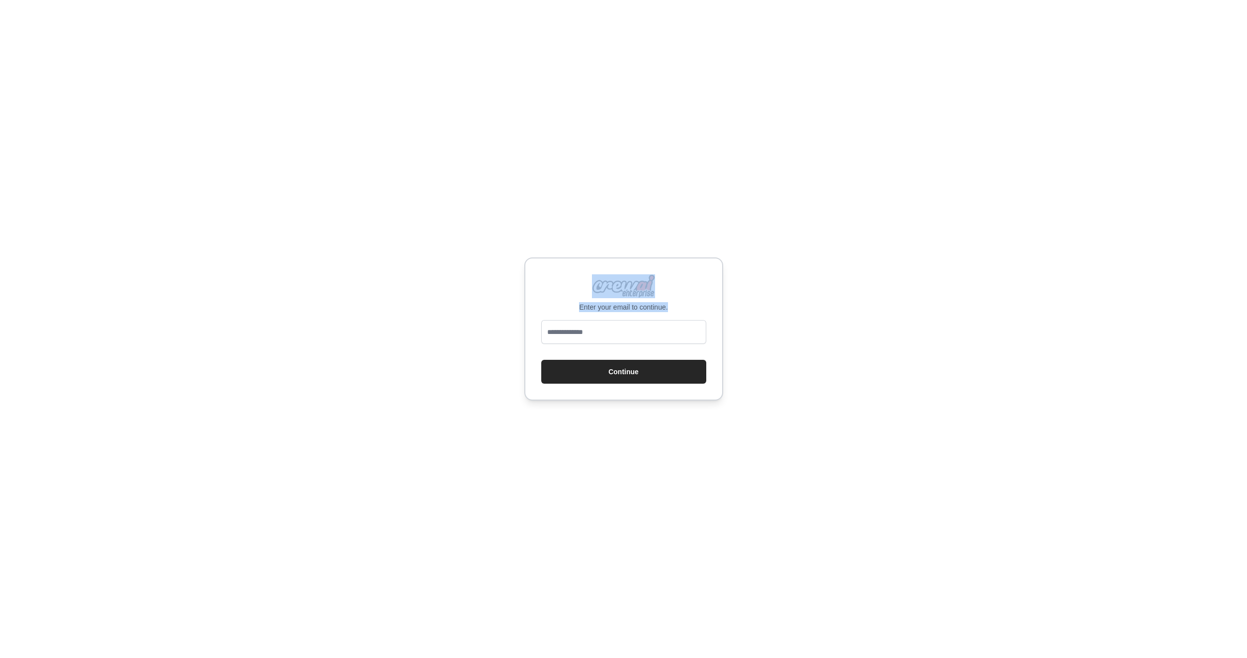
drag, startPoint x: 905, startPoint y: 474, endPoint x: 462, endPoint y: 189, distance: 527.5
click at [410, 194] on div "Enter your email to continue. Continue" at bounding box center [623, 329] width 1247 height 658
click at [480, 194] on div "Enter your email to continue. Continue" at bounding box center [623, 329] width 1247 height 658
drag, startPoint x: 480, startPoint y: 235, endPoint x: 751, endPoint y: 452, distance: 347.8
click at [751, 452] on div "Enter your email to continue. Continue" at bounding box center [623, 329] width 1247 height 658
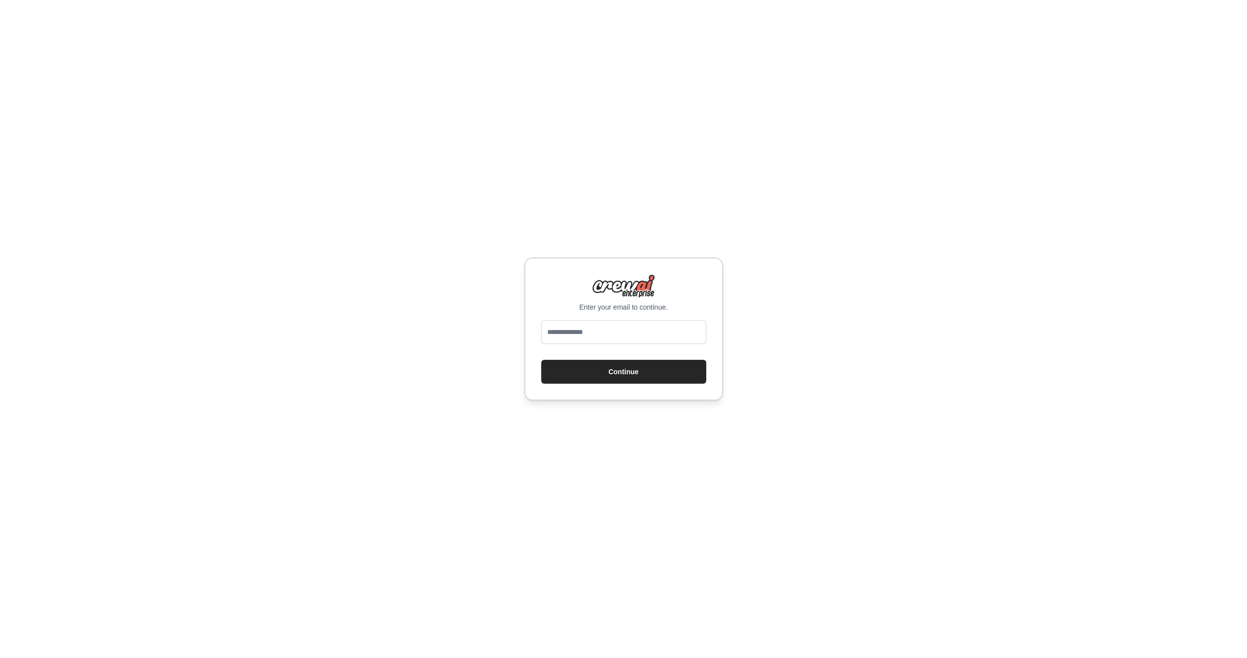
click at [772, 441] on div "Enter your email to continue. Continue" at bounding box center [623, 329] width 1247 height 658
click at [805, 499] on div "Enter your email to continue. Continue" at bounding box center [623, 329] width 1247 height 658
click at [806, 502] on div "Enter your email to continue. Continue" at bounding box center [623, 329] width 1247 height 658
drag, startPoint x: 803, startPoint y: 499, endPoint x: 817, endPoint y: 491, distance: 15.6
click at [817, 491] on div "Enter your email to continue. Continue" at bounding box center [623, 329] width 1247 height 658
